Goal: Find specific page/section: Find specific page/section

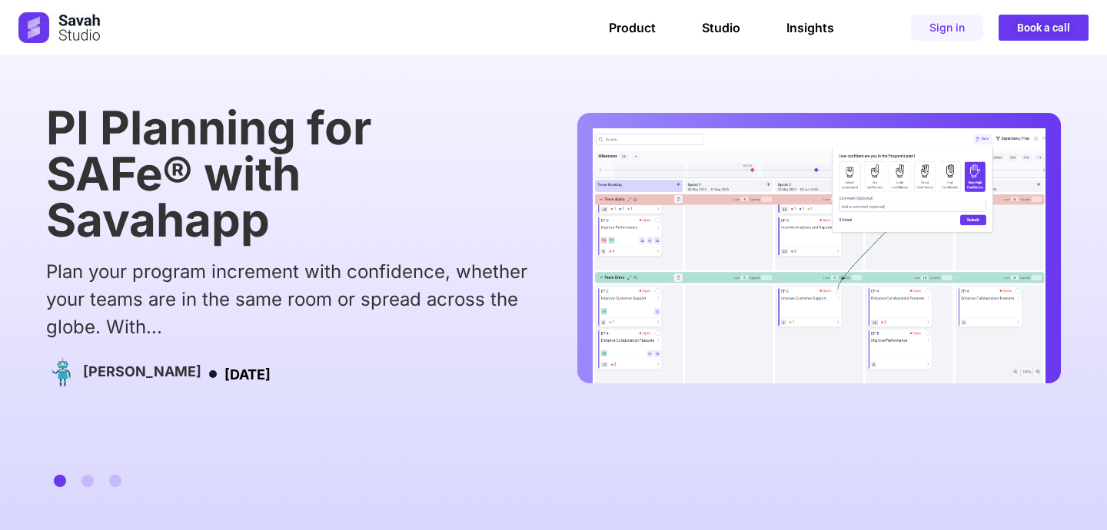
click at [407, 234] on div "PI Planning for SAFe® with Savahapp Plan your program increment with confidence…" at bounding box center [553, 282] width 1015 height 355
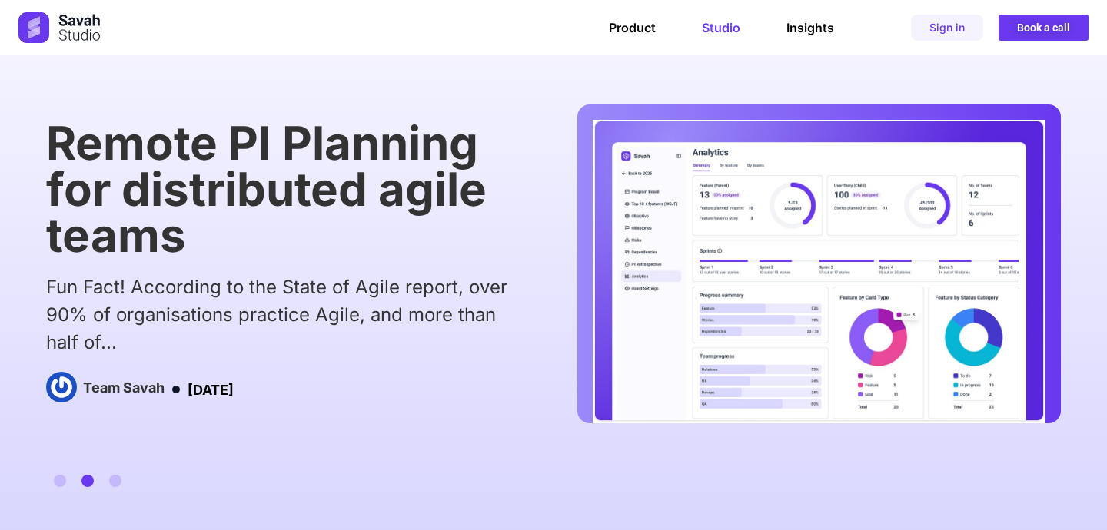
click at [713, 31] on link "Studio" at bounding box center [721, 27] width 38 height 15
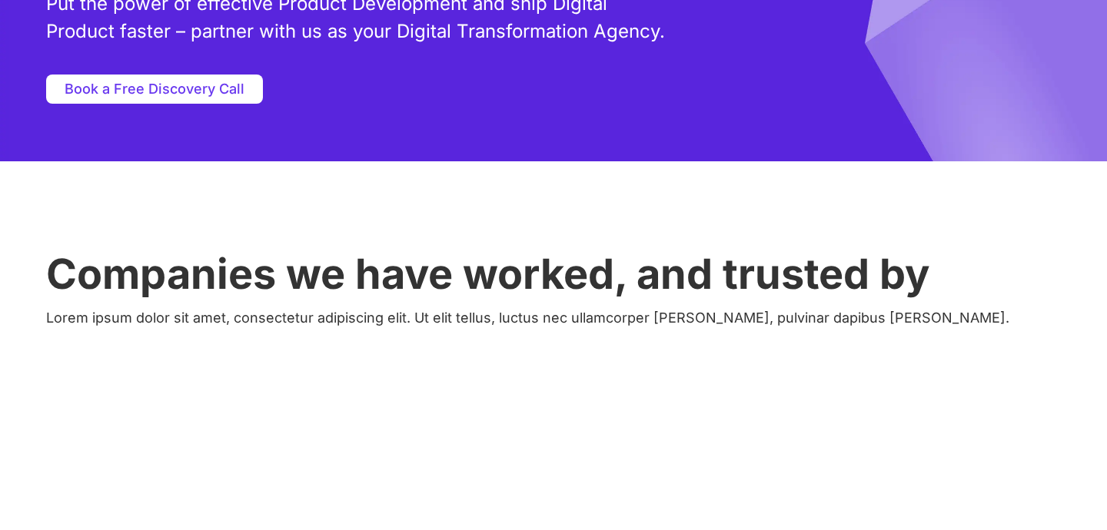
scroll to position [382, 0]
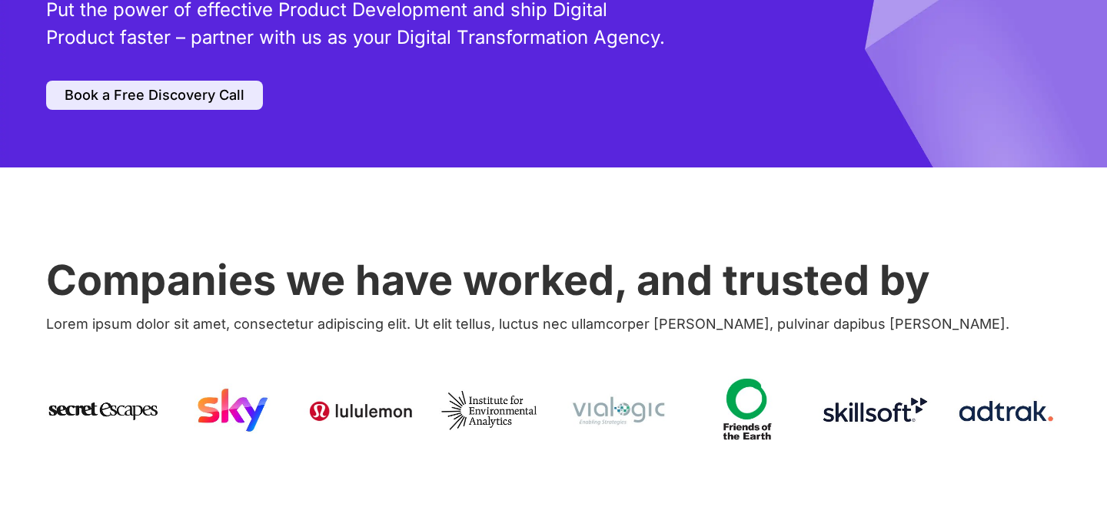
click at [155, 97] on span "Book a Free Discovery Call" at bounding box center [155, 95] width 180 height 14
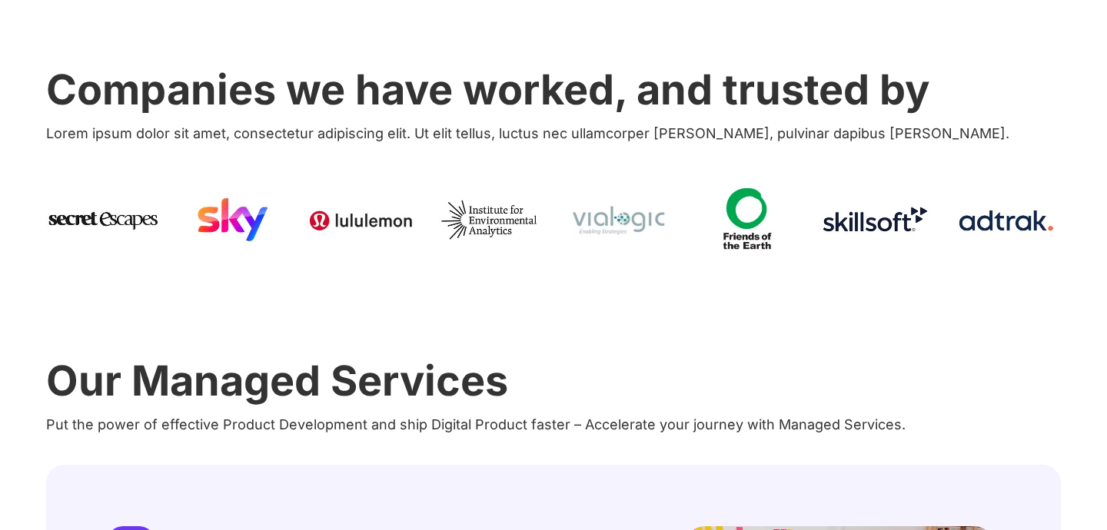
scroll to position [410, 0]
